Goal: Transaction & Acquisition: Purchase product/service

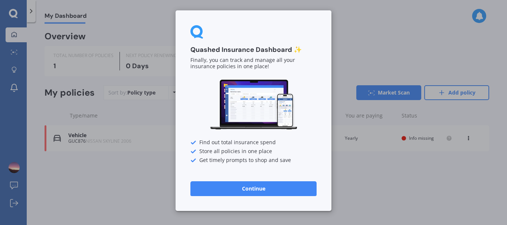
click at [251, 189] on button "Continue" at bounding box center [253, 189] width 126 height 15
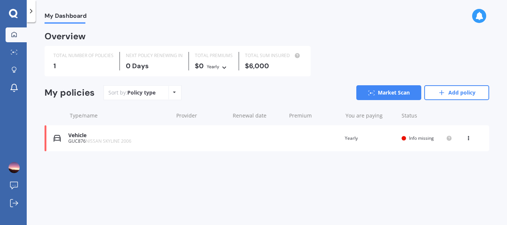
click at [105, 137] on div "Vehicle" at bounding box center [118, 136] width 101 height 6
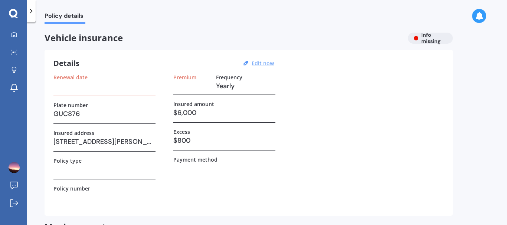
click at [260, 61] on u "Edit now" at bounding box center [263, 63] width 22 height 7
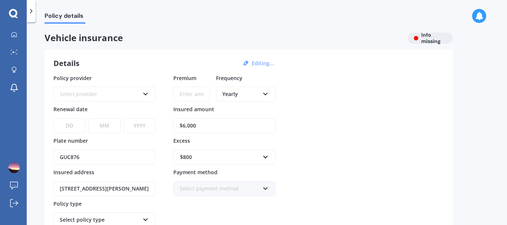
click at [99, 93] on div "Select provider" at bounding box center [100, 94] width 80 height 8
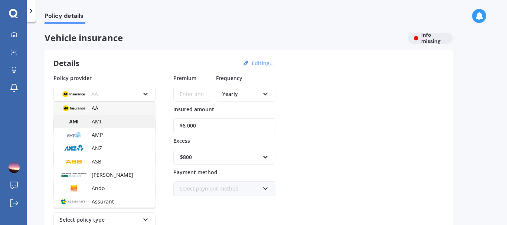
click at [100, 120] on span "AMI" at bounding box center [97, 121] width 10 height 7
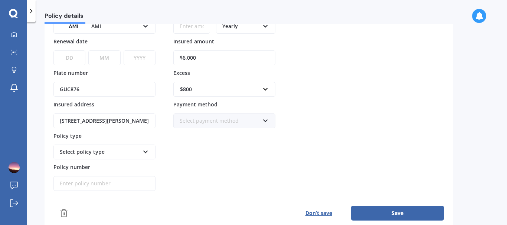
scroll to position [74, 0]
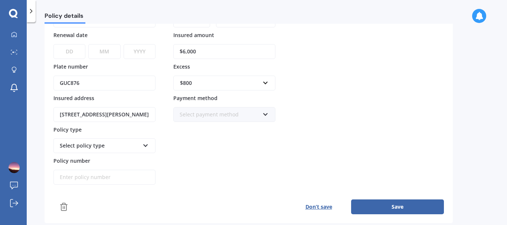
click at [207, 119] on div "Select payment method Direct debit - bank account Direct debit - credit/debit c…" at bounding box center [224, 114] width 102 height 15
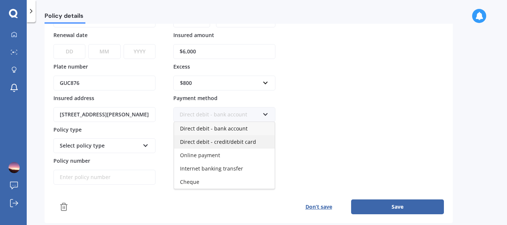
click at [200, 143] on span "Direct debit - credit/debit card" at bounding box center [218, 141] width 76 height 7
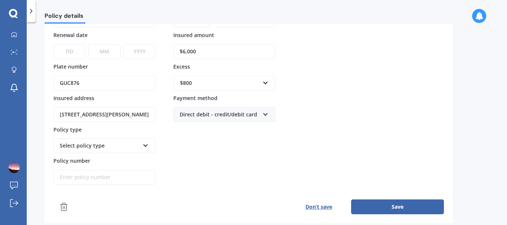
click at [88, 150] on div "Select policy type Third Party Third Party, Fire & Theft Comprehensive" at bounding box center [104, 145] width 102 height 15
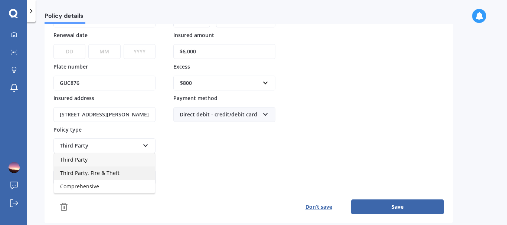
click at [84, 173] on span "Third Party, Fire & Theft" at bounding box center [89, 173] width 59 height 7
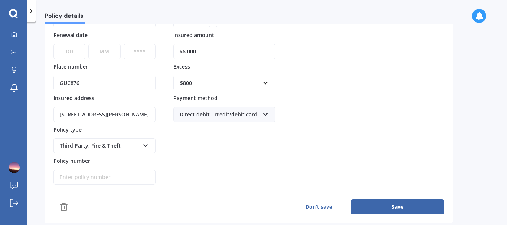
click at [66, 50] on select "DD 01 02 03 04 05 06 07 08 09 10 11 12 13 14 15 16 17 18 19 20 21 22 23 24 25 2…" at bounding box center [69, 51] width 32 height 15
select select "25"
click at [53, 44] on select "DD 01 02 03 04 05 06 07 08 09 10 11 12 13 14 15 16 17 18 19 20 21 22 23 24 25 2…" at bounding box center [69, 51] width 32 height 15
click at [117, 55] on select "MM 01 02 03 04 05 06 07 08 09 10 11 12" at bounding box center [104, 51] width 32 height 15
select select "10"
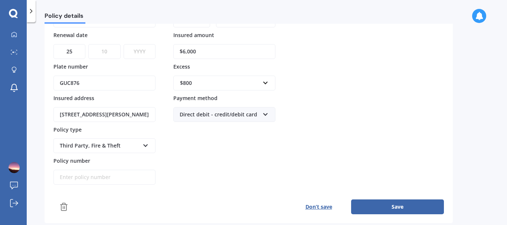
click at [88, 44] on select "MM 01 02 03 04 05 06 07 08 09 10 11 12" at bounding box center [104, 51] width 32 height 15
click at [134, 53] on select "YYYY 2027 2026 2025 2024 2023 2022 2021 2020 2019 2018 2017 2016 2015 2014 2013…" at bounding box center [140, 51] width 32 height 15
select select "2025"
click at [124, 44] on select "YYYY 2027 2026 2025 2024 2023 2022 2021 2020 2019 2018 2017 2016 2015 2014 2013…" at bounding box center [140, 51] width 32 height 15
click at [100, 50] on select "MM 01 02 03 04 05 06 07 08 09 10 11 12" at bounding box center [104, 51] width 32 height 15
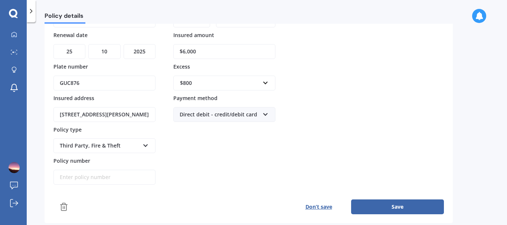
select select "08"
click at [88, 44] on select "MM 01 02 03 04 05 06 07 08 09 10 11 12" at bounding box center [104, 51] width 32 height 15
click at [144, 55] on select "YYYY 2027 2026 2025 2024 2023 2022 2021 2020 2019 2018 2017 2016 2015 2014 2013…" at bounding box center [140, 51] width 32 height 15
select select "2026"
click at [124, 44] on select "YYYY 2027 2026 2025 2024 2023 2022 2021 2020 2019 2018 2017 2016 2015 2014 2013…" at bounding box center [140, 51] width 32 height 15
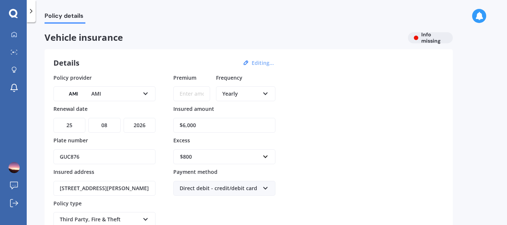
scroll to position [0, 0]
click at [247, 95] on div "Yearly" at bounding box center [240, 94] width 37 height 8
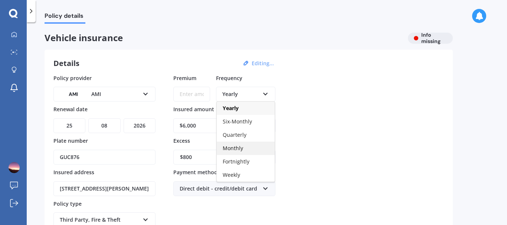
click at [237, 148] on span "Monthly" at bounding box center [233, 148] width 20 height 7
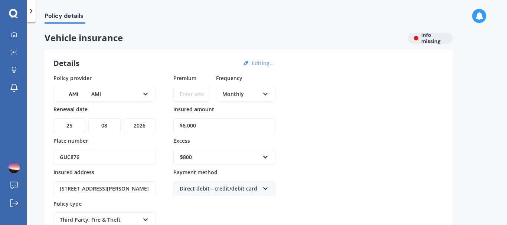
click at [196, 97] on input "Premium" at bounding box center [191, 94] width 37 height 15
type input "$13.43"
click at [313, 119] on div "Policy provider AMI AA AMI AMP ANZ ASB Aioi Nissay Dowa Ando Assurant Autosure …" at bounding box center [248, 166] width 391 height 185
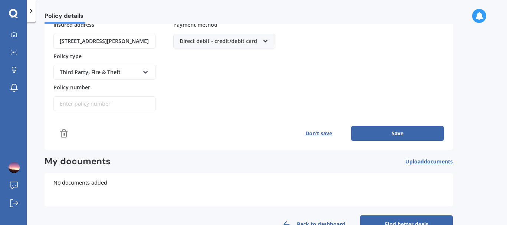
scroll to position [149, 0]
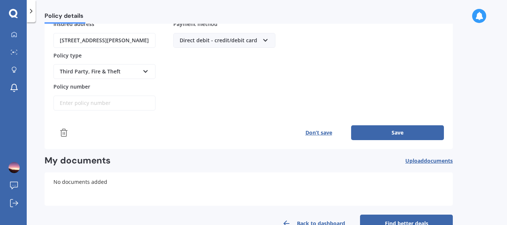
click at [384, 133] on button "Save" at bounding box center [397, 132] width 93 height 15
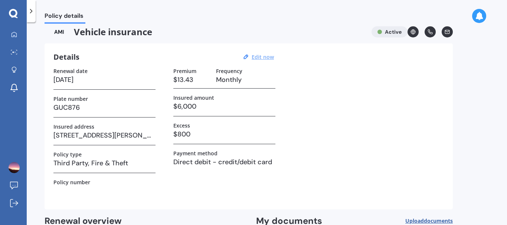
scroll to position [0, 0]
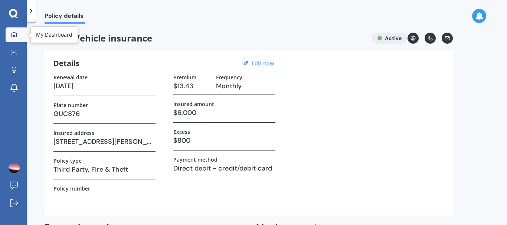
click at [14, 35] on icon at bounding box center [14, 35] width 6 height 6
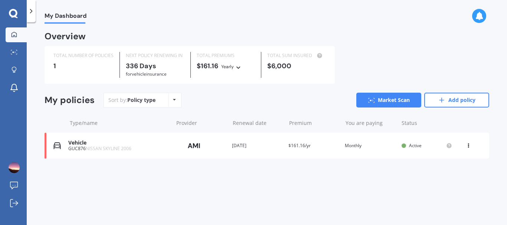
click at [473, 145] on div "View option View policy Delete" at bounding box center [469, 145] width 22 height 7
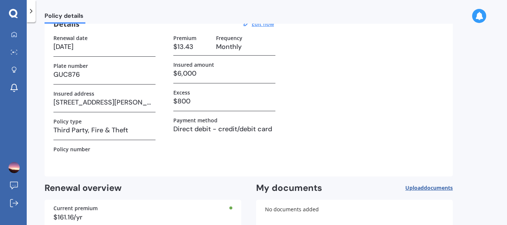
scroll to position [88, 0]
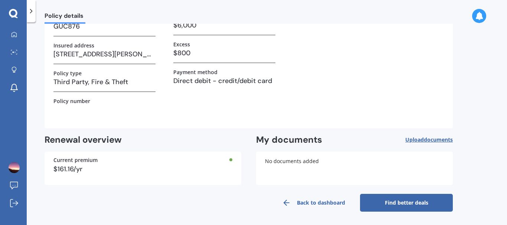
click at [390, 202] on link "Find better deals" at bounding box center [406, 203] width 93 height 18
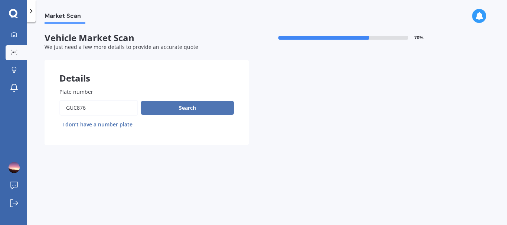
click at [187, 110] on button "Search" at bounding box center [187, 108] width 93 height 14
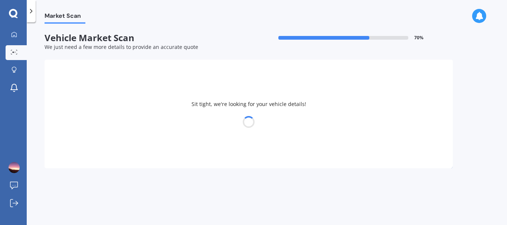
select select "NISSAN"
select select "SKYLINE"
select select "19"
select select "01"
select select "1977"
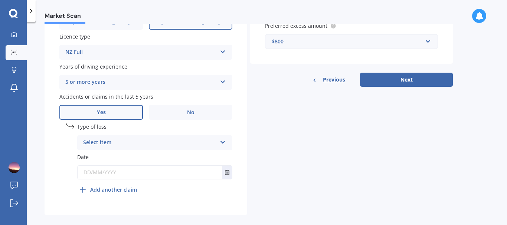
scroll to position [292, 0]
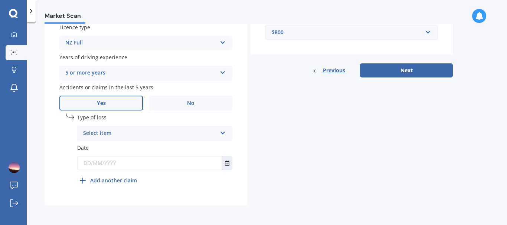
click at [144, 135] on div "Select item" at bounding box center [150, 133] width 134 height 9
click at [109, 150] on span "At fault accident" at bounding box center [105, 147] width 42 height 7
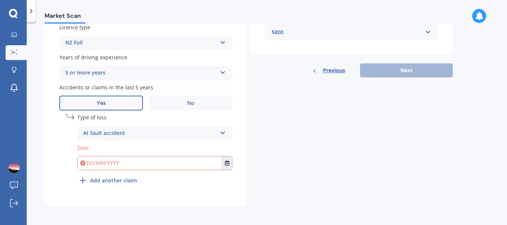
click at [120, 165] on input "text" at bounding box center [150, 163] width 144 height 13
type input "01/06/2023"
click at [229, 180] on div "undefined 1 Type of loss At fault accident At fault accident Not at fault accid…" at bounding box center [154, 151] width 155 height 74
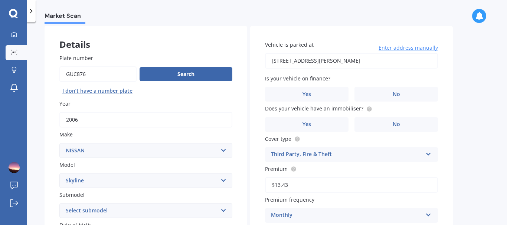
scroll to position [32, 0]
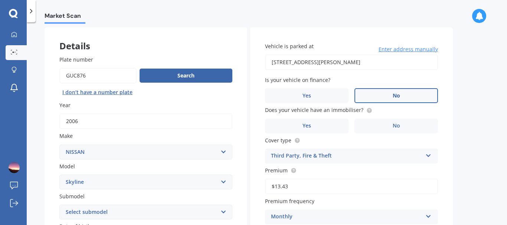
click at [401, 97] on label "No" at bounding box center [397, 95] width 84 height 15
click at [0, 0] on input "No" at bounding box center [0, 0] width 0 height 0
click at [394, 125] on span "No" at bounding box center [396, 126] width 7 height 6
click at [0, 0] on input "No" at bounding box center [0, 0] width 0 height 0
click at [374, 158] on div "Third Party, Fire & Theft" at bounding box center [346, 156] width 151 height 9
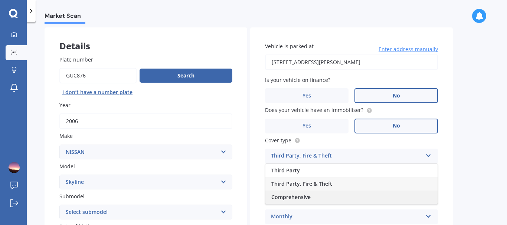
click at [316, 199] on div "Comprehensive" at bounding box center [351, 197] width 172 height 13
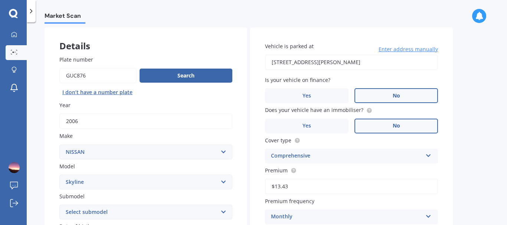
scroll to position [107, 0]
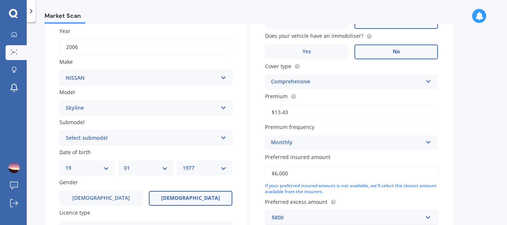
click at [320, 112] on input "$13.43" at bounding box center [351, 113] width 173 height 16
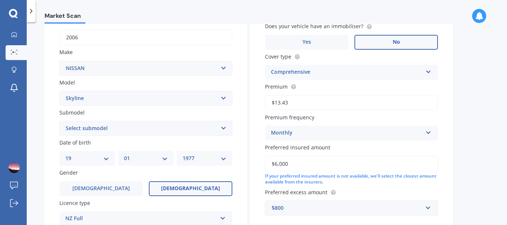
scroll to position [74, 0]
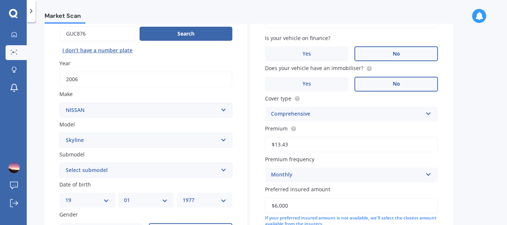
click at [324, 113] on div "Comprehensive" at bounding box center [346, 114] width 151 height 9
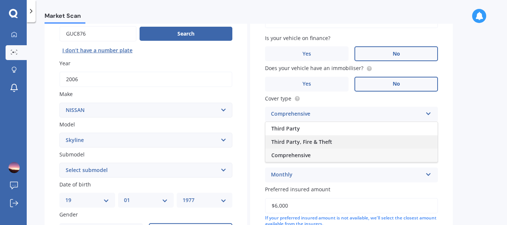
click at [303, 143] on span "Third Party, Fire & Theft" at bounding box center [301, 141] width 61 height 7
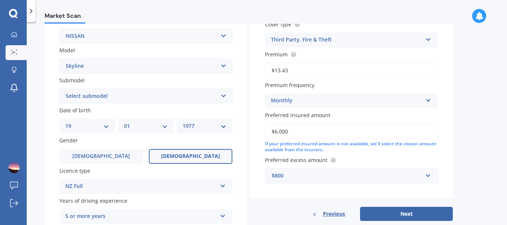
scroll to position [186, 0]
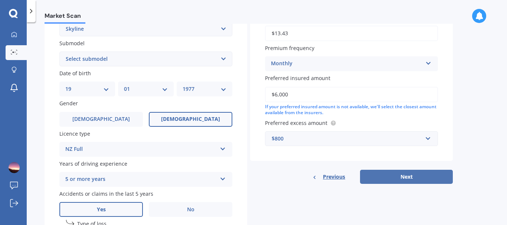
click at [389, 174] on button "Next" at bounding box center [406, 177] width 93 height 14
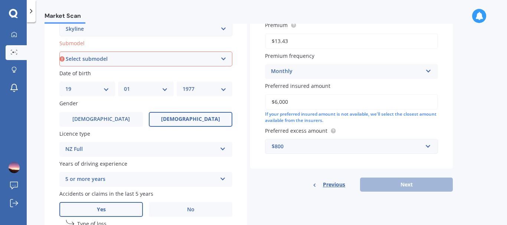
click at [129, 61] on select "Select submodel (All other non turbo) 200 GT 250GT 300GT 350GT 350GT Hybrid 370…" at bounding box center [145, 59] width 173 height 15
select select "350GT"
click at [59, 52] on select "Select submodel (All other non turbo) 200 GT 250GT 300GT 350GT 350GT Hybrid 370…" at bounding box center [145, 59] width 173 height 15
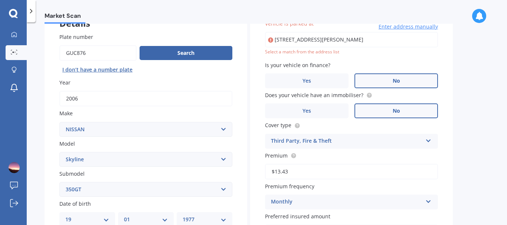
scroll to position [51, 0]
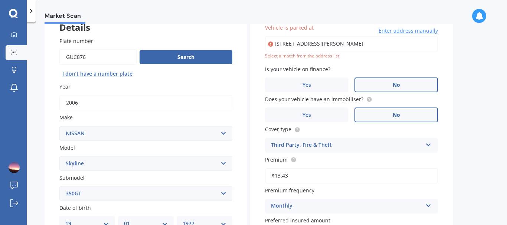
type input "3 Carroll Street, Ngaio, Wellington 6035"
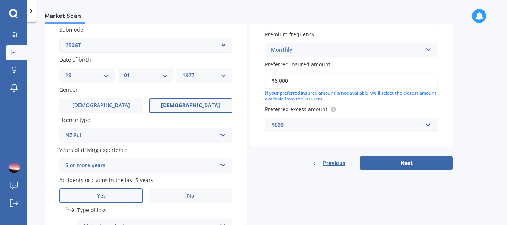
scroll to position [274, 0]
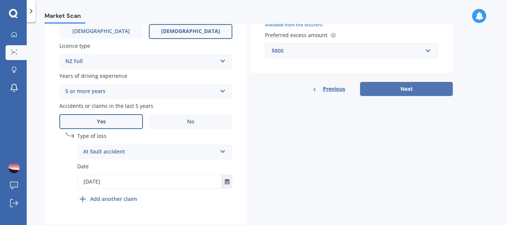
click at [403, 90] on button "Next" at bounding box center [406, 89] width 93 height 14
select select "19"
select select "01"
select select "1977"
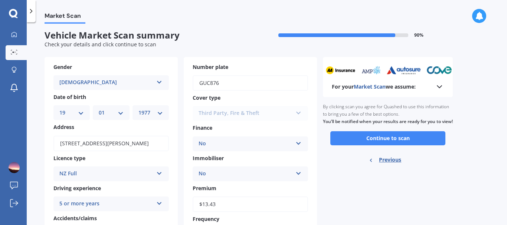
scroll to position [0, 0]
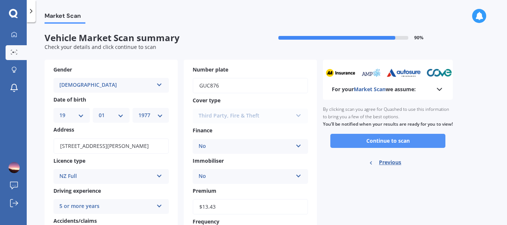
click at [384, 142] on button "Continue to scan" at bounding box center [387, 141] width 115 height 14
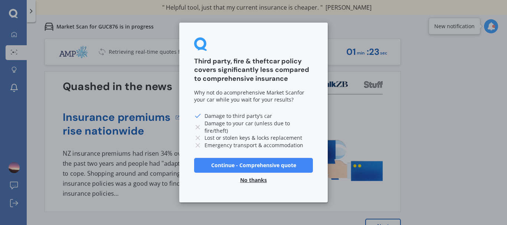
click at [252, 164] on button "Continue - Comprehensive quote" at bounding box center [253, 165] width 119 height 15
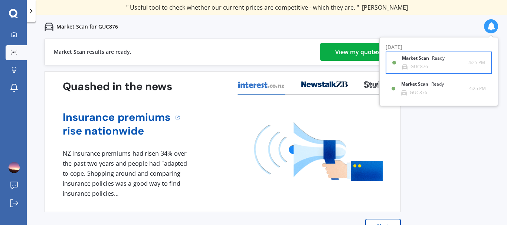
click at [418, 59] on b "Market Scan" at bounding box center [417, 58] width 30 height 5
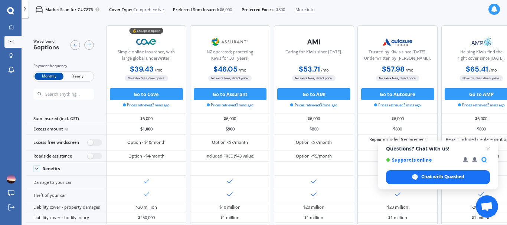
scroll to position [371, 0]
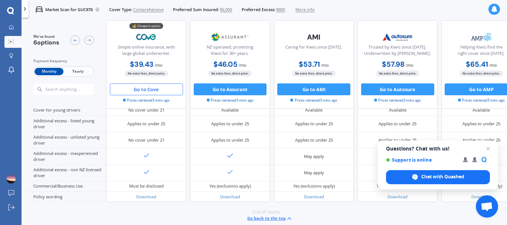
click at [145, 88] on button "Go to Cove" at bounding box center [146, 90] width 73 height 12
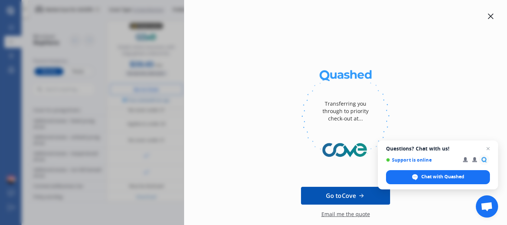
click at [488, 17] on icon at bounding box center [491, 17] width 6 height 6
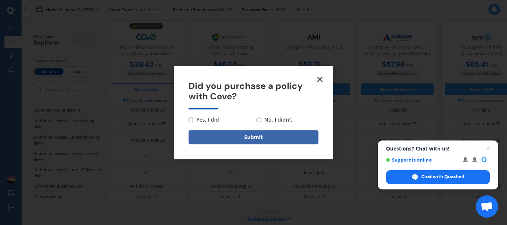
click at [258, 118] on input "No, I didn't" at bounding box center [259, 120] width 5 height 5
radio input "true"
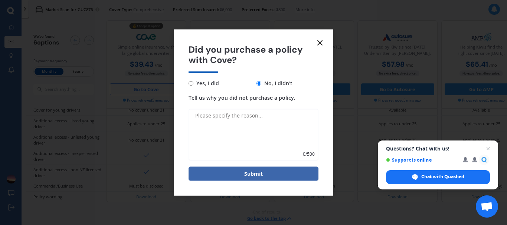
click at [239, 118] on textarea "Tell us why you did not purchase a policy." at bounding box center [254, 135] width 130 height 52
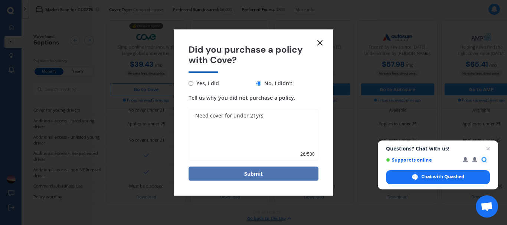
type textarea "Need cover for under 21yrs"
click at [255, 178] on button "Submit" at bounding box center [254, 174] width 130 height 14
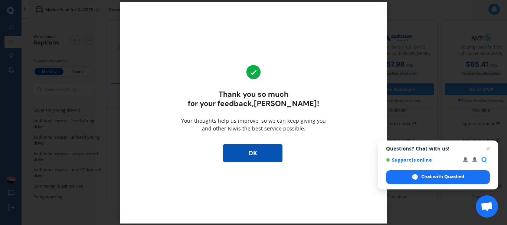
click at [251, 157] on button "OK" at bounding box center [252, 153] width 59 height 18
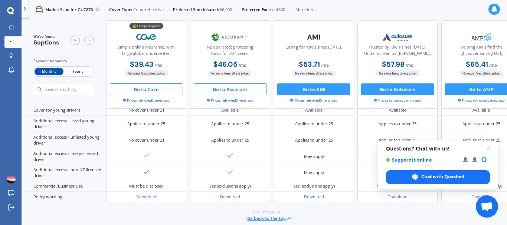
click at [231, 91] on button "Go to Assurant" at bounding box center [230, 90] width 73 height 12
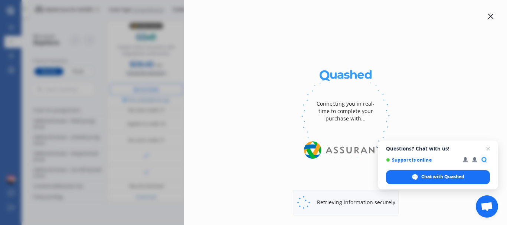
select select "full"
select select "500.00"
select select "Wellington"
select select "NISSAN"
select select "SKYLINE"
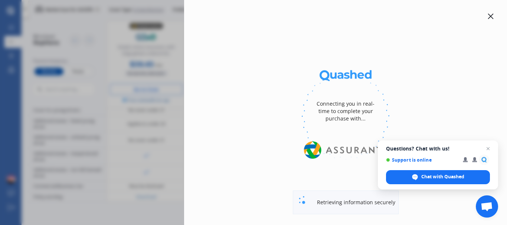
select select "350GT"
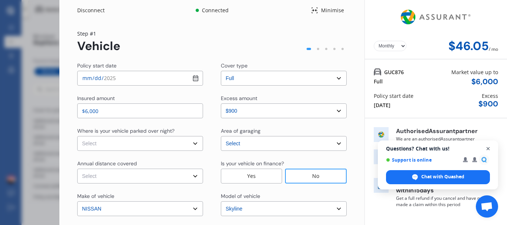
click at [488, 148] on span "Close chat" at bounding box center [488, 148] width 9 height 9
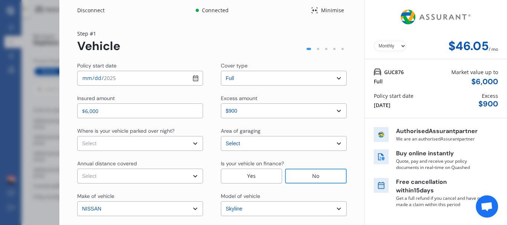
click at [140, 147] on select "Select In a garage On own property On street or road" at bounding box center [140, 143] width 126 height 15
select select "On own property"
click at [77, 136] on select "Select In a garage On own property On street or road" at bounding box center [140, 143] width 126 height 15
click at [125, 175] on select "Select Low (less than 15,000km per year) Average (15,000-30,000km per year) Hig…" at bounding box center [140, 176] width 126 height 15
select select "15000"
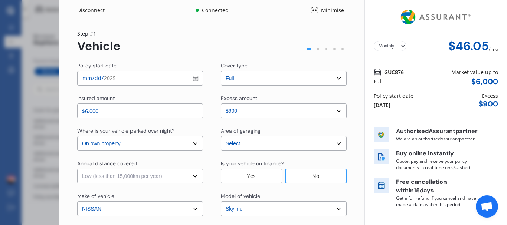
click at [77, 169] on select "Select Low (less than 15,000km per year) Average (15,000-30,000km per year) Hig…" at bounding box center [140, 176] width 126 height 15
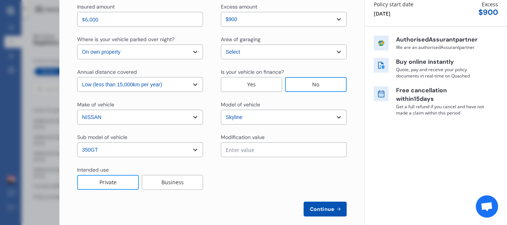
scroll to position [101, 0]
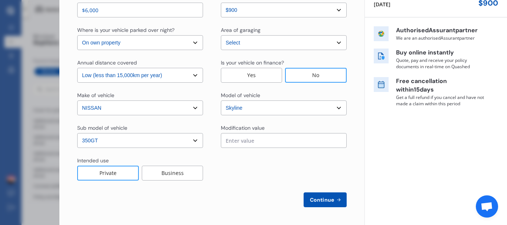
click at [331, 200] on span "Continue" at bounding box center [322, 200] width 27 height 6
select select "Miss"
select select "19"
select select "01"
select select "1977"
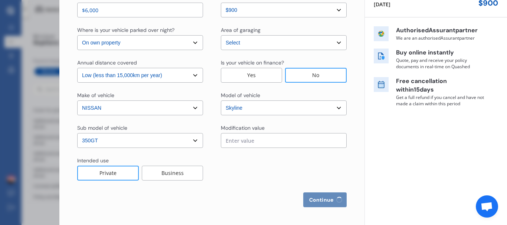
select select "full"
select select "more than 4 years"
select select "New Zealand"
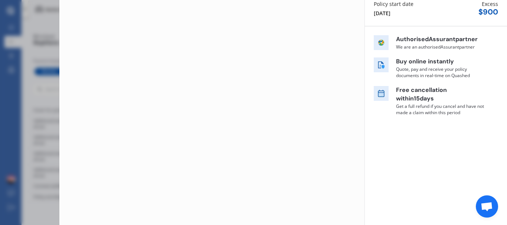
scroll to position [0, 0]
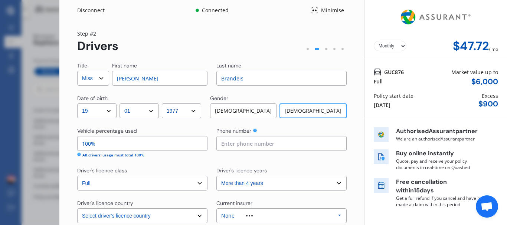
click at [97, 78] on select "Select Mr Mrs Miss Ms Dr" at bounding box center [93, 78] width 32 height 15
select select "Ms"
click at [77, 71] on select "Select Mr Mrs Miss Ms Dr" at bounding box center [93, 78] width 32 height 15
click at [225, 142] on input at bounding box center [281, 143] width 130 height 15
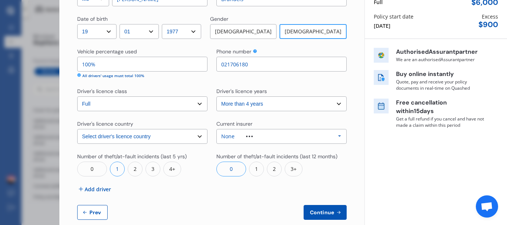
scroll to position [92, 0]
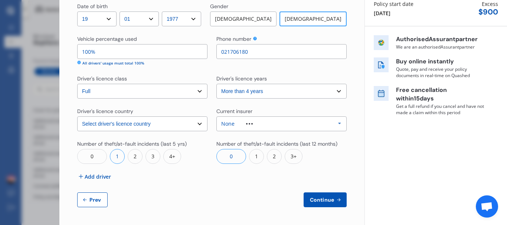
type input "021706180"
click at [270, 128] on div "None Allianz AAI AMI IAG - NZI/State Lumley Vero Unknown Other Insurer None Pro…" at bounding box center [281, 124] width 130 height 15
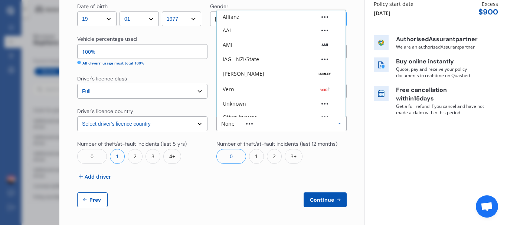
scroll to position [20, 0]
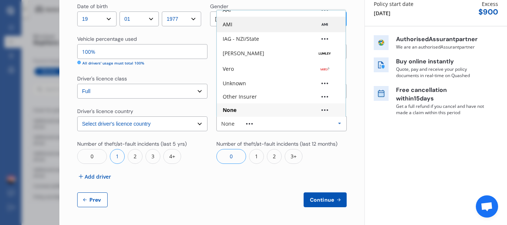
click at [239, 20] on div "AMI" at bounding box center [281, 25] width 129 height 16
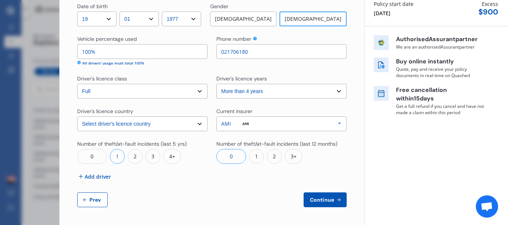
click at [98, 176] on span "Add driver" at bounding box center [98, 177] width 26 height 8
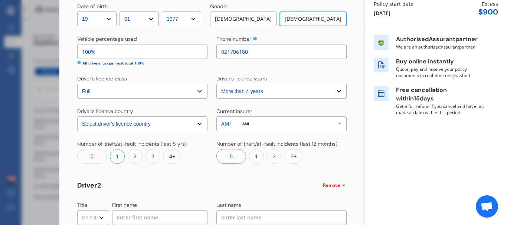
scroll to position [203, 0]
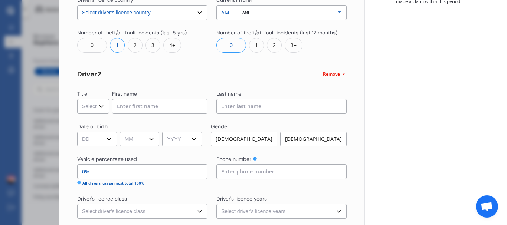
click at [98, 105] on select "Select Mr Mrs Miss Ms Dr" at bounding box center [93, 106] width 32 height 15
select select "Mr"
click at [77, 99] on select "Select Mr Mrs Miss Ms Dr" at bounding box center [93, 106] width 32 height 15
click at [119, 102] on input at bounding box center [159, 106] width 95 height 15
type input "Sam"
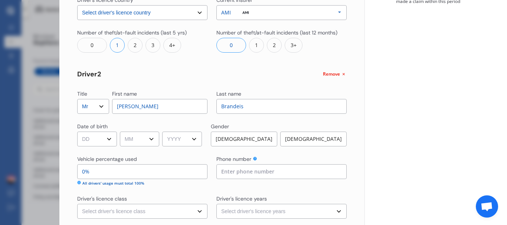
type input "Brandeis"
click at [105, 140] on select "DD 01 02 03 04 05 06 07 08 09 10 11 12 13 14 15 16 17 18 19 20 21 22 23 24 25 2…" at bounding box center [97, 139] width 40 height 15
select select "14"
click at [77, 132] on select "DD 01 02 03 04 05 06 07 08 09 10 11 12 13 14 15 16 17 18 19 20 21 22 23 24 25 2…" at bounding box center [97, 139] width 40 height 15
click at [135, 137] on select "MM 01 02 03 04 05 06 07 08 09 10 11 12" at bounding box center [140, 139] width 40 height 15
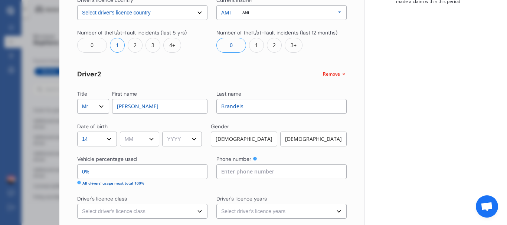
select select "07"
click at [121, 132] on select "MM 01 02 03 04 05 06 07 08 09 10 11 12" at bounding box center [140, 139] width 40 height 15
click at [192, 140] on select "YYYY 2009 2008 2007 2006 2005 2004 2003 2002 2001 2000 1999 1998 1997 1996 1995…" at bounding box center [182, 139] width 40 height 15
select select "2008"
click at [165, 132] on select "YYYY 2009 2008 2007 2006 2005 2004 2003 2002 2001 2000 1999 1998 1997 1996 1995…" at bounding box center [182, 139] width 40 height 15
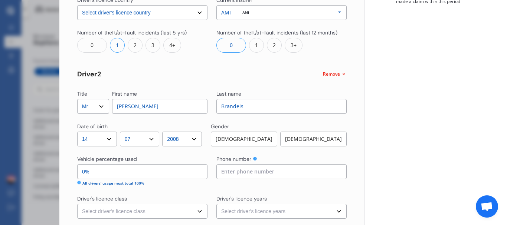
click at [250, 138] on div "Male" at bounding box center [244, 139] width 66 height 15
click at [122, 174] on input "0%" at bounding box center [142, 171] width 130 height 15
type input "95%"
type input "5%"
click at [252, 171] on input at bounding box center [281, 171] width 130 height 15
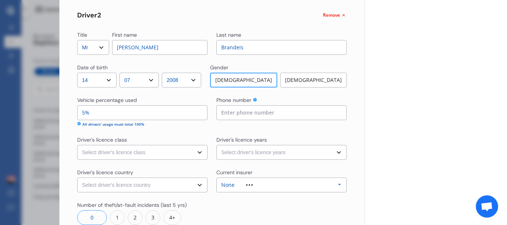
scroll to position [278, 0]
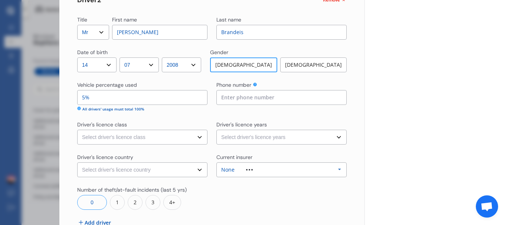
click at [162, 136] on select "Select driver's licence class None Learner Restricted Full" at bounding box center [142, 137] width 130 height 15
select select "learner"
click at [77, 130] on select "Select driver's licence class None Learner Restricted Full" at bounding box center [142, 137] width 130 height 15
click at [236, 137] on select "Select driver's licence years Less than 1 year 1-2 years 2-4 years More than 4 …" at bounding box center [281, 137] width 130 height 15
click at [216, 130] on select "Select driver's licence years Less than 1 year 1-2 years 2-4 years More than 4 …" at bounding box center [281, 137] width 130 height 15
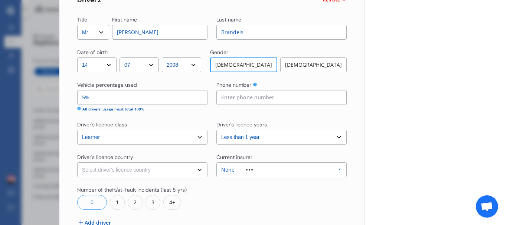
click at [249, 137] on select "Select driver's licence years Less than 1 year 1-2 years 2-4 years More than 4 …" at bounding box center [281, 137] width 130 height 15
select select "1-2 years"
click at [216, 130] on select "Select driver's licence years Less than 1 year 1-2 years 2-4 years More than 4 …" at bounding box center [281, 137] width 130 height 15
click at [128, 171] on select "Select driver's licence country New Zealand Australia Canada Japan Singapore So…" at bounding box center [142, 170] width 130 height 15
select select "New Zealand"
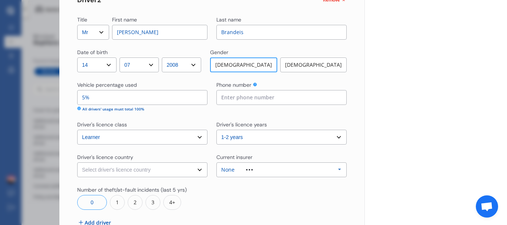
click at [77, 163] on select "Select driver's licence country New Zealand Australia Canada Japan Singapore So…" at bounding box center [142, 170] width 130 height 15
click at [244, 167] on div "None" at bounding box center [242, 169] width 43 height 5
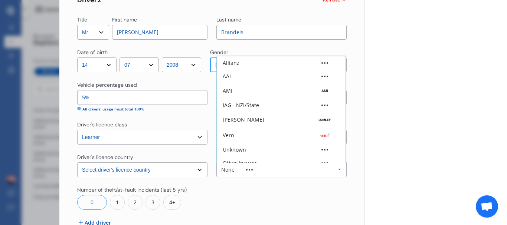
scroll to position [20, 0]
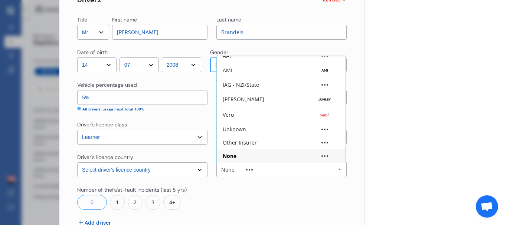
click at [235, 157] on div "None" at bounding box center [230, 156] width 14 height 5
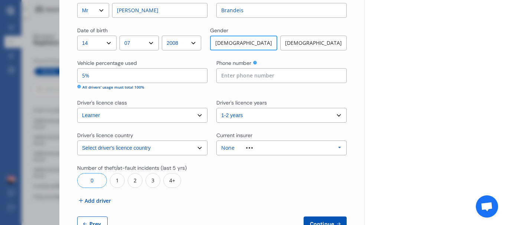
scroll to position [287, 0]
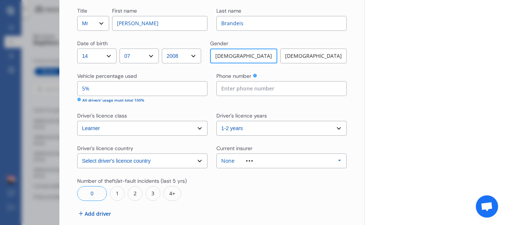
click at [244, 87] on input at bounding box center [281, 88] width 130 height 15
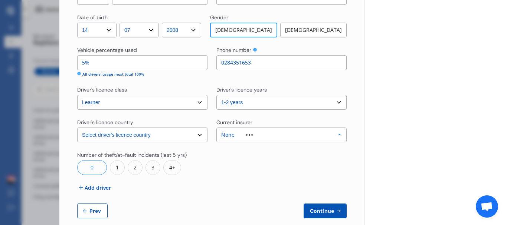
scroll to position [324, 0]
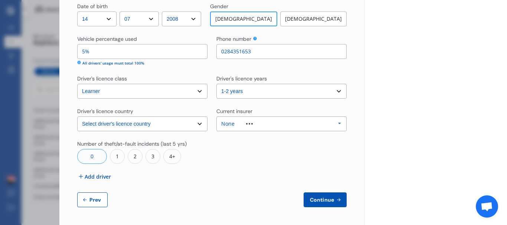
type input "0284351653"
click at [323, 195] on button "Continue" at bounding box center [325, 200] width 43 height 15
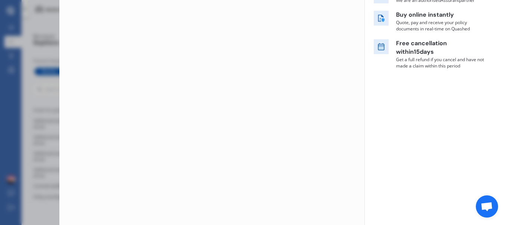
scroll to position [0, 0]
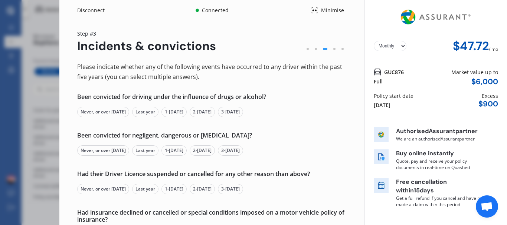
click at [101, 112] on div "Never, or over 5 yrs ago" at bounding box center [103, 112] width 52 height 10
click at [119, 149] on div "Never, or over 5 yrs ago" at bounding box center [103, 151] width 52 height 10
click at [102, 190] on div "Never, or over 5 yrs ago" at bounding box center [103, 189] width 52 height 10
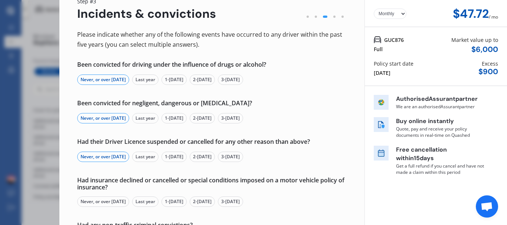
scroll to position [74, 0]
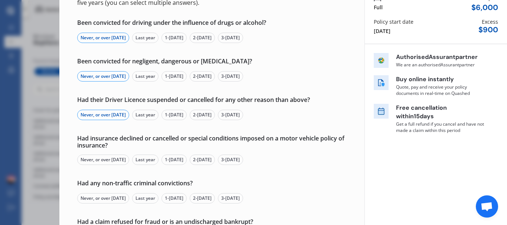
click at [97, 159] on div "Never, or over 5 yrs ago" at bounding box center [103, 160] width 52 height 10
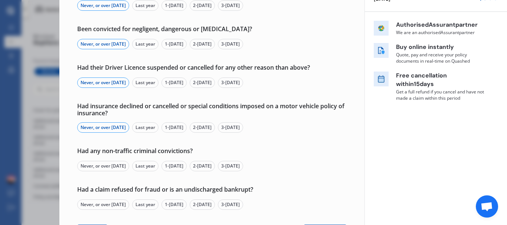
scroll to position [139, 0]
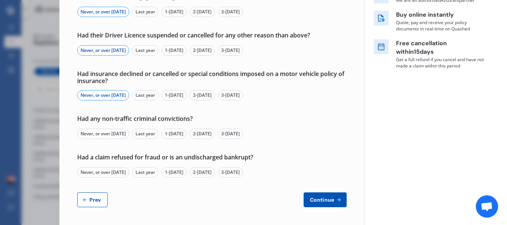
click at [104, 133] on div "Never, or over 5 yrs ago" at bounding box center [103, 134] width 52 height 10
click at [110, 173] on div "Never, or over 5 yrs ago" at bounding box center [103, 172] width 52 height 10
click at [315, 202] on span "Continue" at bounding box center [322, 200] width 27 height 6
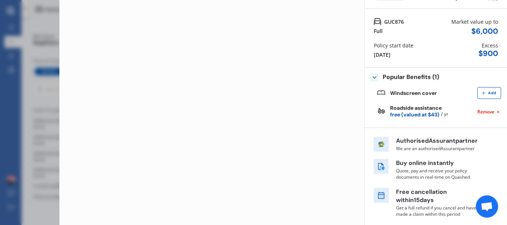
scroll to position [0, 0]
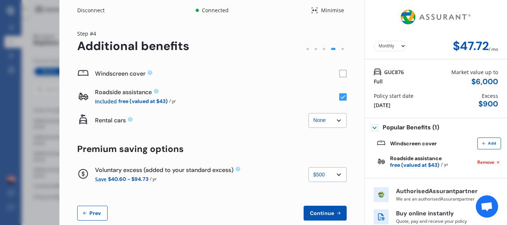
click at [320, 177] on select "None $500 $1,000" at bounding box center [328, 174] width 38 height 15
click at [309, 167] on select "None $500 $1,000" at bounding box center [328, 174] width 38 height 15
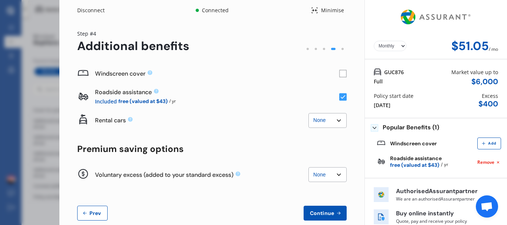
click at [329, 177] on select "None $500 $1,000" at bounding box center [328, 174] width 38 height 15
select select "500.00"
click at [309, 167] on select "None $500 $1,000" at bounding box center [328, 174] width 38 height 15
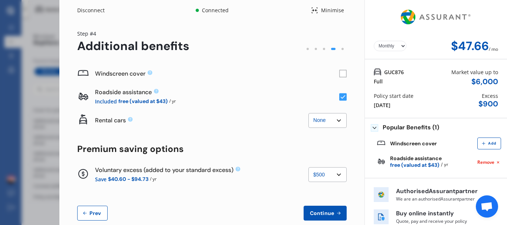
click at [318, 213] on span "Continue" at bounding box center [322, 214] width 27 height 6
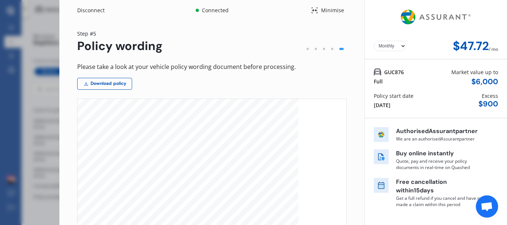
click at [391, 47] on select "Yearly Monthly" at bounding box center [390, 46] width 33 height 10
click at [391, 46] on select "Yearly Monthly" at bounding box center [390, 46] width 33 height 10
click at [374, 41] on select "Yearly Monthly" at bounding box center [390, 46] width 33 height 10
click at [388, 48] on select "Yearly Monthly" at bounding box center [390, 46] width 33 height 10
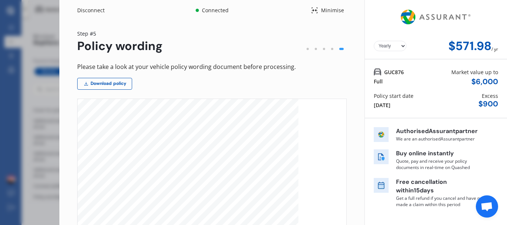
select select "Monthly"
click at [374, 41] on select "Yearly Monthly" at bounding box center [390, 46] width 33 height 10
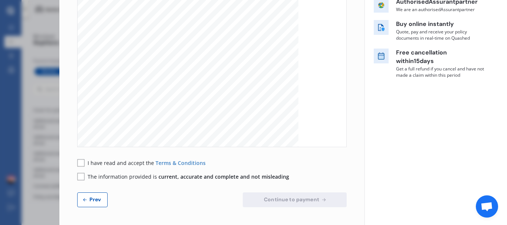
click at [83, 164] on rect at bounding box center [80, 162] width 7 height 7
click at [80, 177] on rect at bounding box center [80, 176] width 7 height 7
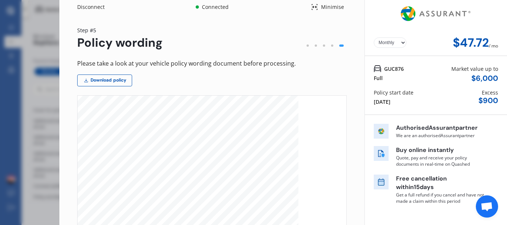
scroll to position [0, 0]
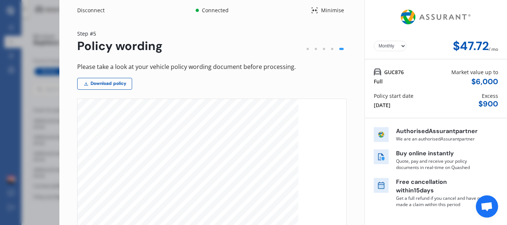
click at [333, 8] on div "Minimise" at bounding box center [332, 10] width 29 height 7
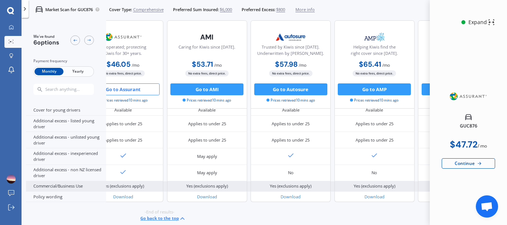
scroll to position [371, 133]
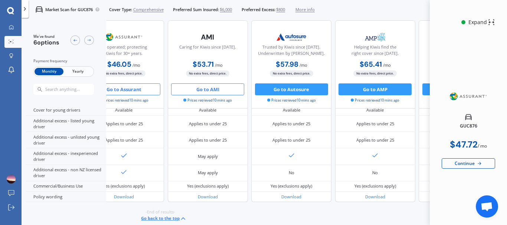
click at [205, 91] on button "Go to AMI" at bounding box center [207, 90] width 73 height 12
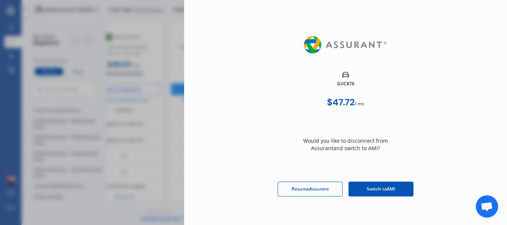
scroll to position [47, 0]
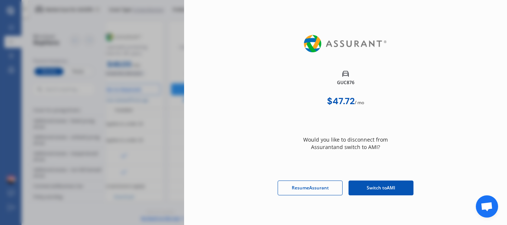
click at [378, 191] on span "Switch to AMI" at bounding box center [381, 188] width 29 height 7
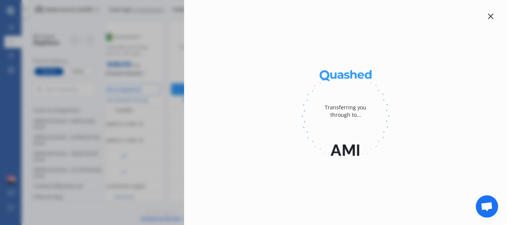
scroll to position [0, 0]
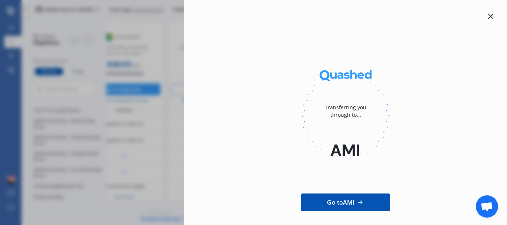
click at [488, 17] on icon at bounding box center [491, 17] width 6 height 6
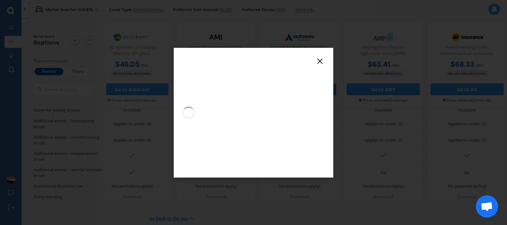
scroll to position [371, 126]
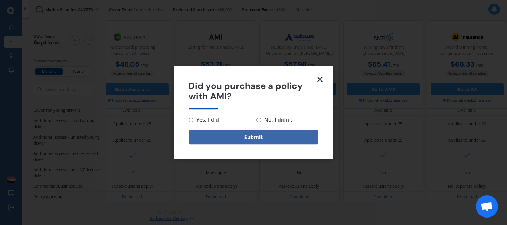
click at [260, 120] on input "No, I didn't" at bounding box center [259, 120] width 5 height 5
radio input "true"
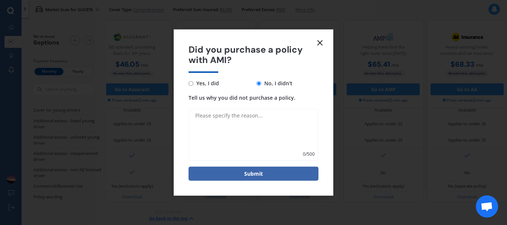
click at [317, 40] on icon at bounding box center [320, 42] width 9 height 9
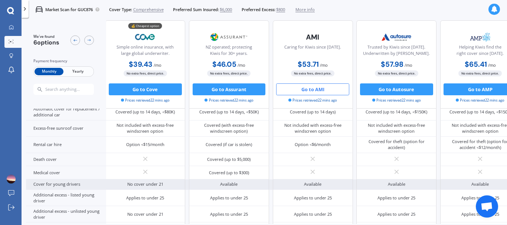
scroll to position [371, 1]
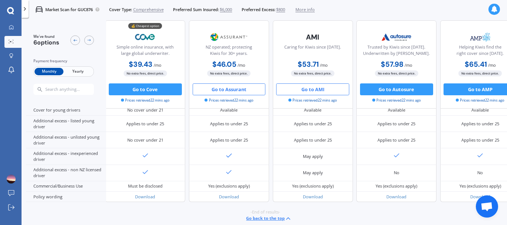
click at [226, 91] on button "Go to Assurant" at bounding box center [229, 90] width 73 height 12
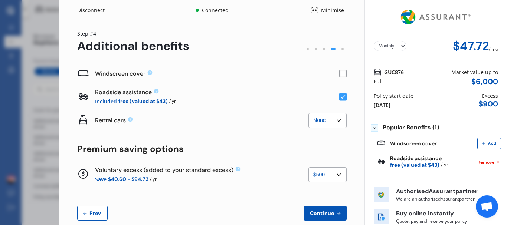
click at [325, 175] on select "None $500 $1,000" at bounding box center [328, 174] width 38 height 15
click at [309, 167] on select "None $500 $1,000" at bounding box center [328, 174] width 38 height 15
click at [322, 173] on select "None $500 $1,000" at bounding box center [328, 174] width 38 height 15
select select "500.00"
click at [309, 167] on select "None $500 $1,000" at bounding box center [328, 174] width 38 height 15
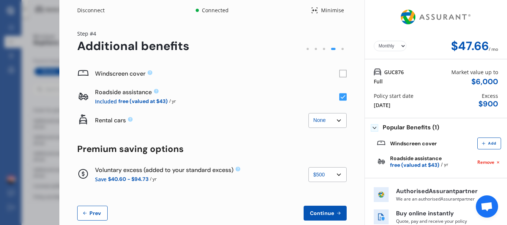
click at [97, 208] on button "Prev" at bounding box center [92, 213] width 30 height 15
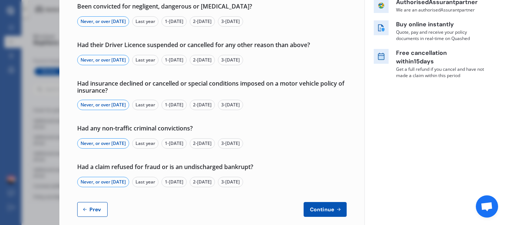
scroll to position [139, 0]
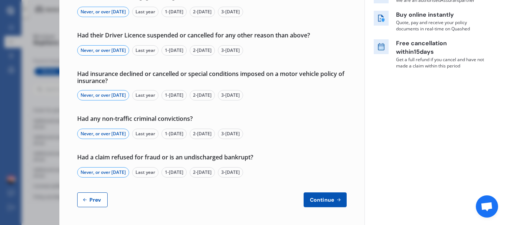
click at [91, 203] on span "Prev" at bounding box center [95, 200] width 15 height 6
select select "Ms"
select select "19"
select select "01"
select select "1977"
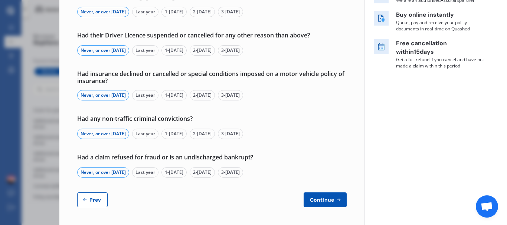
select select "full"
select select "more than 4 years"
select select "New Zealand"
select select "Mr"
select select "14"
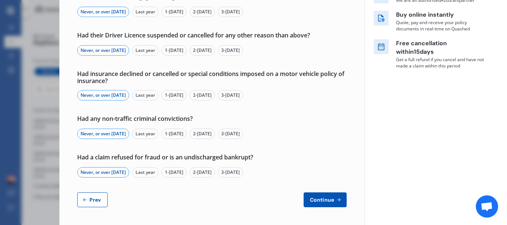
select select "07"
select select "2008"
select select "learner"
select select "1-2 years"
select select "New Zealand"
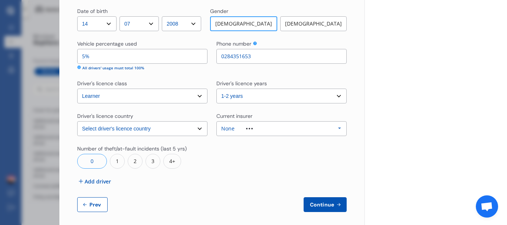
scroll to position [324, 0]
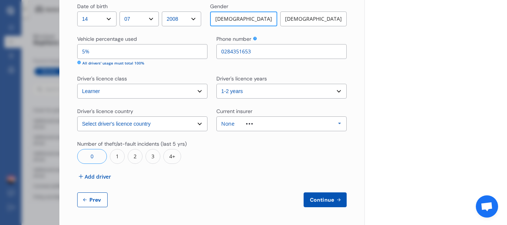
click at [92, 198] on span "Prev" at bounding box center [95, 200] width 15 height 6
select select "full"
select select "500.00"
select select "On own property"
select select "Wellington"
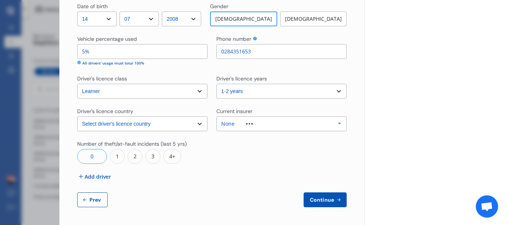
select select "15000"
select select "NISSAN"
select select "SKYLINE"
select select "350GT"
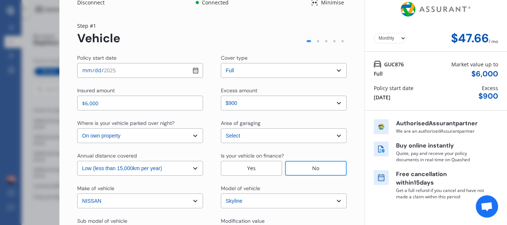
scroll to position [0, 0]
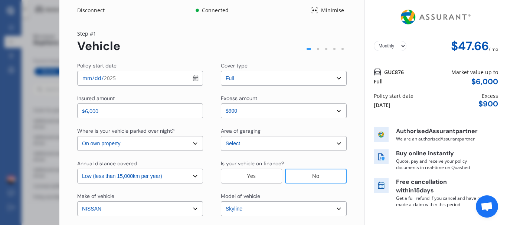
click at [84, 111] on input "$6,000" at bounding box center [140, 111] width 126 height 15
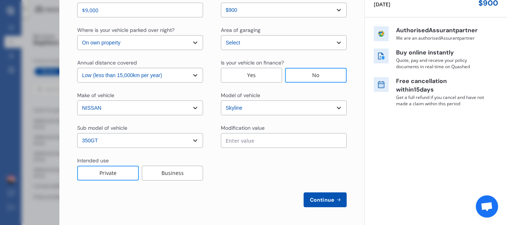
type input "$9,000"
click at [321, 196] on button "Continue" at bounding box center [325, 200] width 43 height 15
select select "Ms"
select select "19"
select select "01"
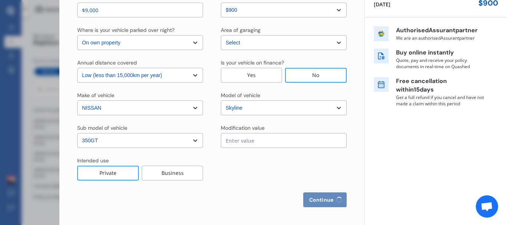
select select "1977"
select select "full"
select select "more than 4 years"
select select "New Zealand"
select select "Mr"
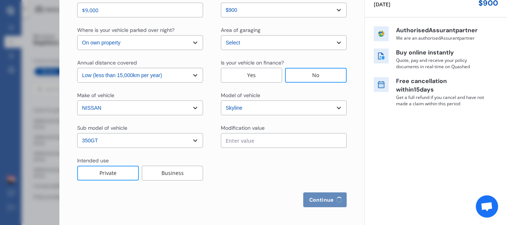
select select "14"
select select "07"
select select "2008"
select select "learner"
select select "1-2 years"
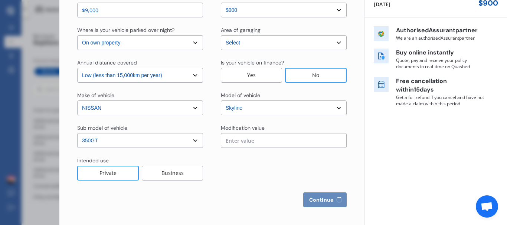
select select "New Zealand"
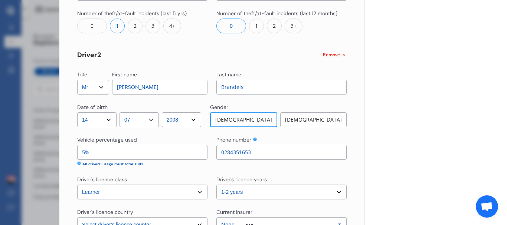
scroll to position [324, 0]
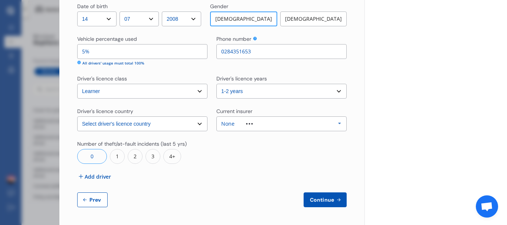
click at [84, 204] on button "Prev" at bounding box center [92, 200] width 30 height 15
select select "full"
select select "500.00"
select select "On own property"
select select "Wellington"
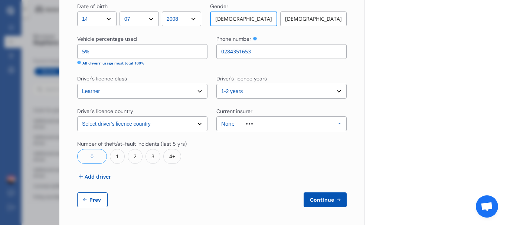
select select "15000"
select select "NISSAN"
select select "SKYLINE"
select select "350GT"
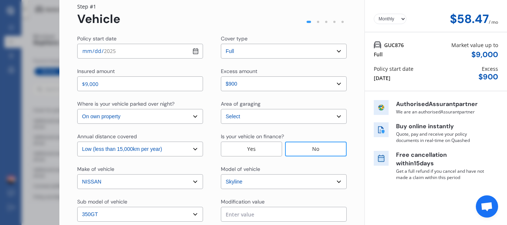
scroll to position [27, 0]
click at [88, 84] on input "$9,000" at bounding box center [140, 84] width 126 height 15
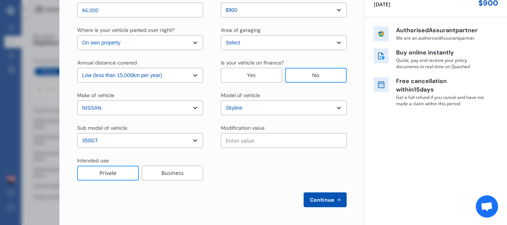
type input "$6,000"
click at [320, 202] on span "Continue" at bounding box center [322, 200] width 27 height 6
select select "Ms"
select select "19"
select select "01"
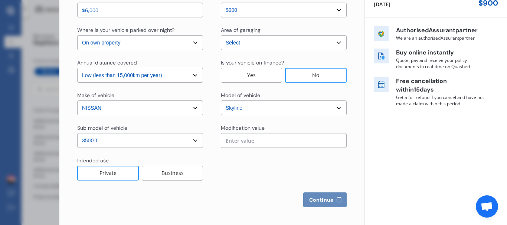
select select "1977"
select select "full"
select select "more than 4 years"
select select "New Zealand"
select select "Mr"
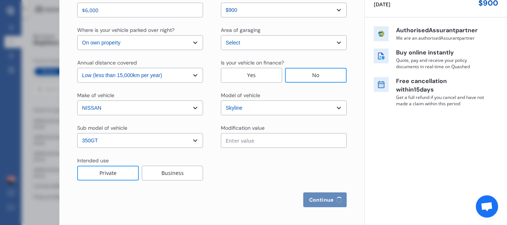
select select "14"
select select "07"
select select "2008"
select select "learner"
select select "1-2 years"
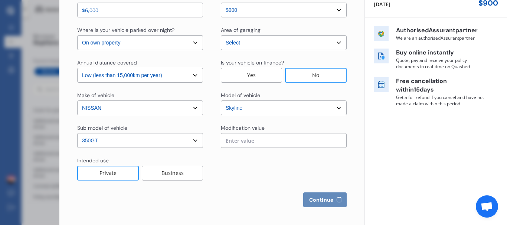
select select "New Zealand"
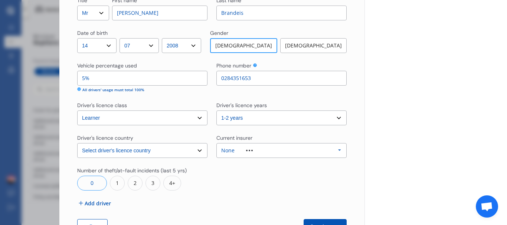
scroll to position [324, 0]
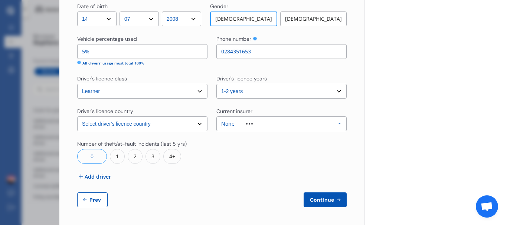
click at [320, 201] on span "Continue" at bounding box center [322, 200] width 27 height 6
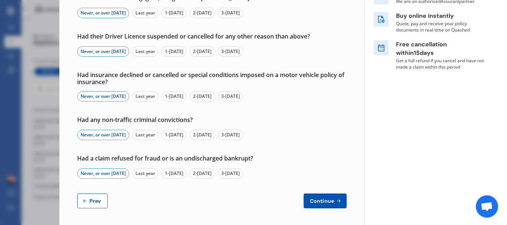
scroll to position [139, 0]
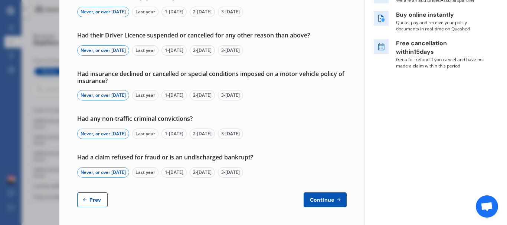
click at [88, 199] on span "Prev" at bounding box center [95, 200] width 15 height 6
select select "Ms"
select select "19"
select select "01"
select select "1977"
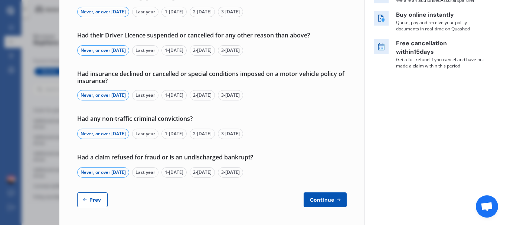
select select "full"
select select "more than 4 years"
select select "New Zealand"
select select "Mr"
select select "14"
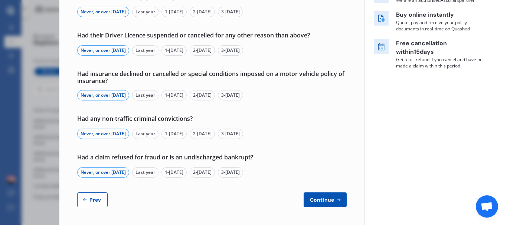
select select "07"
select select "2008"
select select "learner"
select select "1-2 years"
select select "New Zealand"
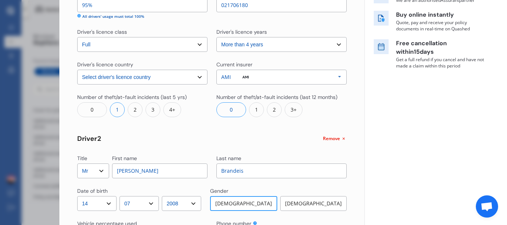
scroll to position [213, 0]
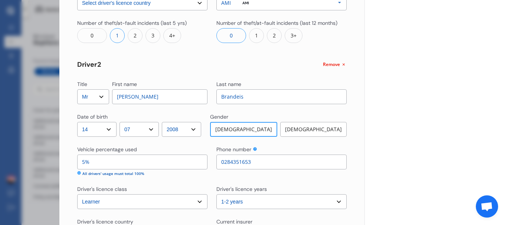
click at [82, 163] on input "5%" at bounding box center [142, 162] width 130 height 15
type input "0%"
type input "90%"
type input "10%"
type input "0%"
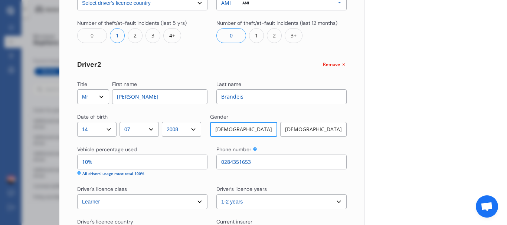
type input "100%"
type input "90%"
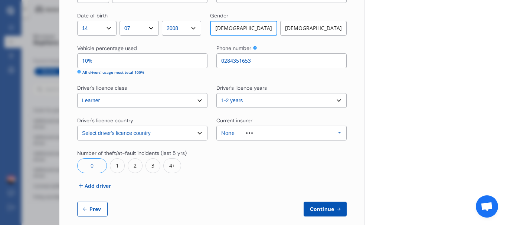
scroll to position [324, 0]
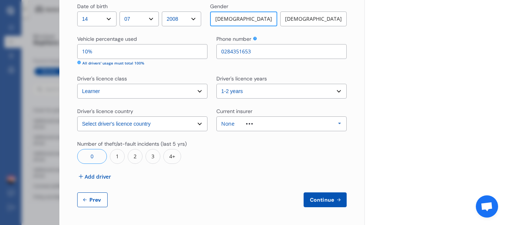
type input "10%"
click at [313, 202] on span "Continue" at bounding box center [322, 200] width 27 height 6
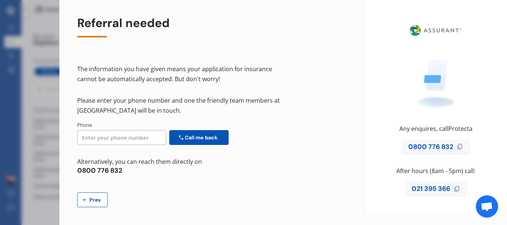
scroll to position [0, 0]
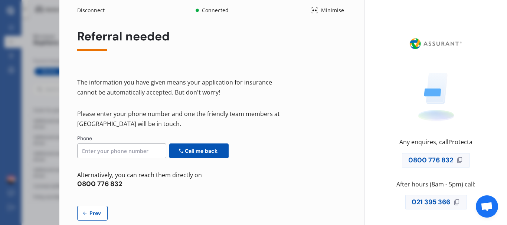
click at [98, 214] on span "Prev" at bounding box center [95, 214] width 15 height 6
select select "Monthly"
select select "Ms"
select select "19"
select select "01"
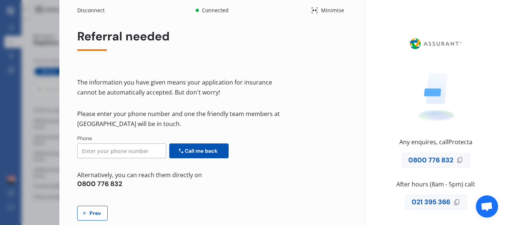
select select "1977"
select select "full"
select select "more than 4 years"
select select "New Zealand"
select select "Mr"
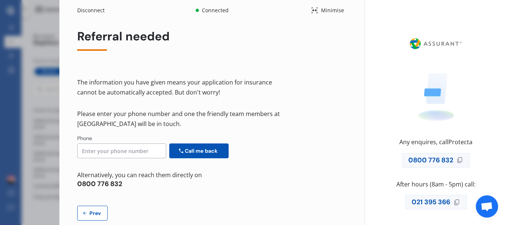
select select "14"
select select "07"
select select "2008"
select select "learner"
select select "1-2 years"
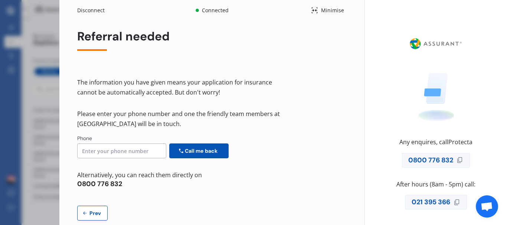
select select "New Zealand"
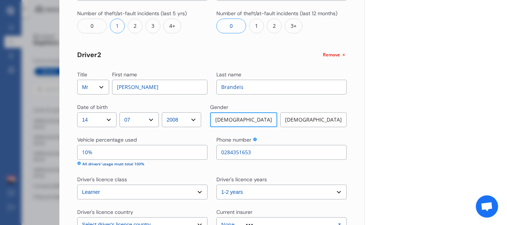
scroll to position [297, 0]
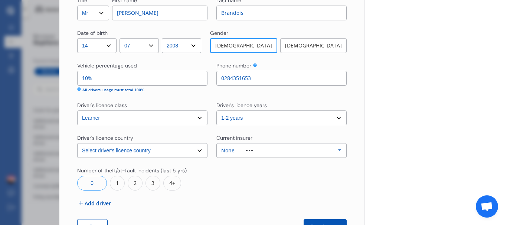
drag, startPoint x: 87, startPoint y: 77, endPoint x: 82, endPoint y: 79, distance: 4.7
click at [82, 79] on input "10%" at bounding box center [142, 78] width 130 height 15
type input "100%"
type input "0%"
type input "95%"
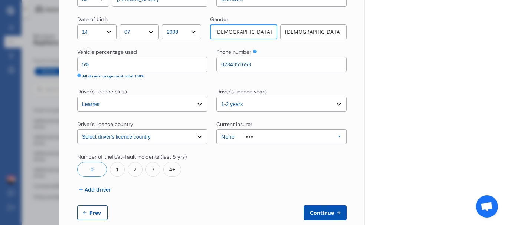
scroll to position [324, 0]
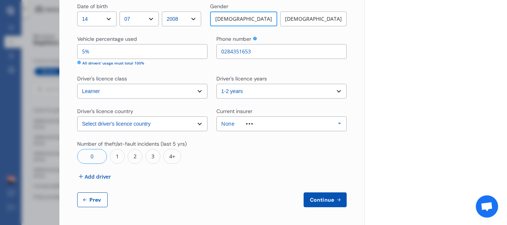
type input "5%"
click at [323, 200] on span "Continue" at bounding box center [322, 200] width 27 height 6
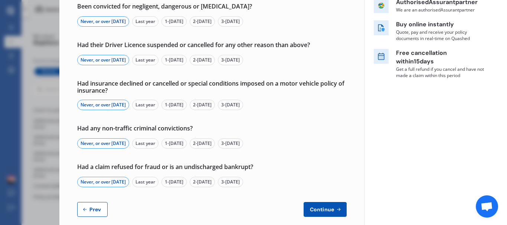
scroll to position [139, 0]
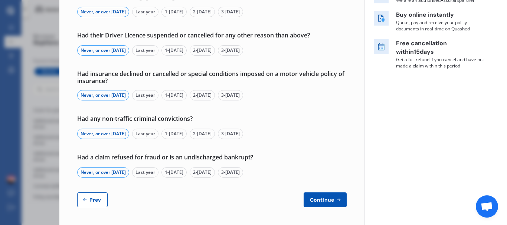
click at [319, 196] on button "Continue" at bounding box center [325, 200] width 43 height 15
select select "500.00"
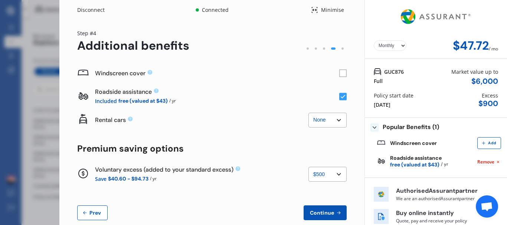
scroll to position [0, 0]
click at [336, 9] on div "Minimise" at bounding box center [332, 10] width 29 height 7
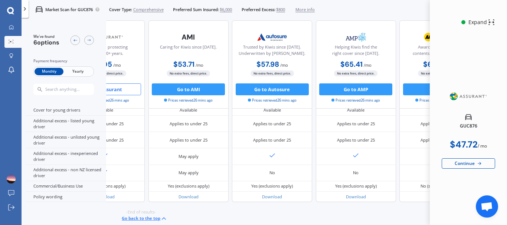
scroll to position [371, 203]
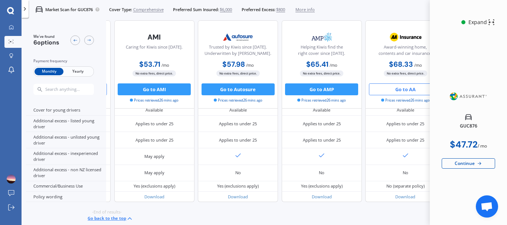
click at [399, 88] on button "Go to AA" at bounding box center [405, 90] width 73 height 12
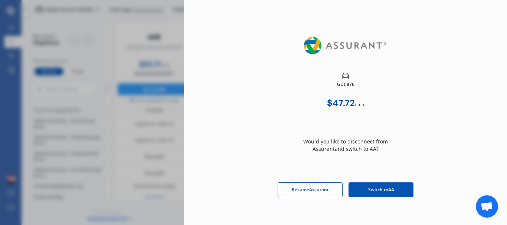
scroll to position [47, 0]
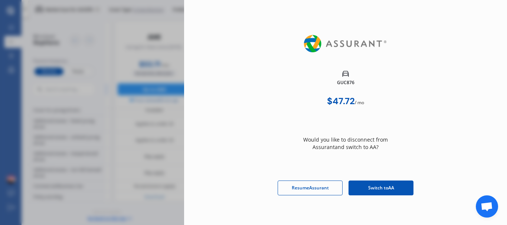
click at [378, 187] on span "Switch to AA" at bounding box center [381, 188] width 26 height 7
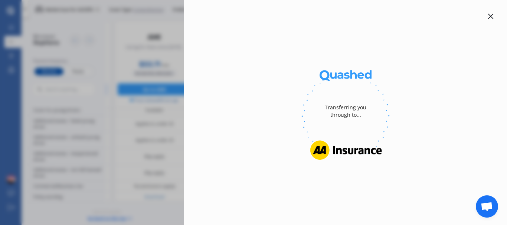
scroll to position [0, 0]
